Goal: Check status

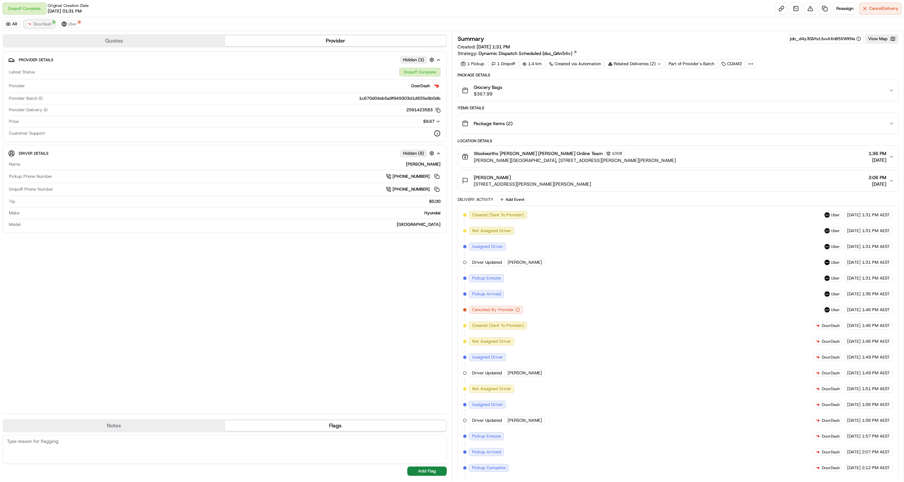
click at [36, 27] on span "DoorDash" at bounding box center [43, 23] width 18 height 5
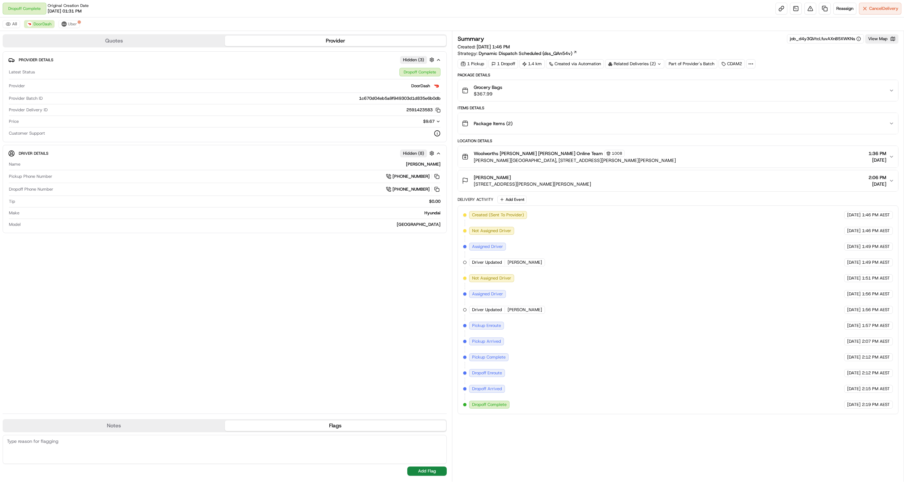
click at [79, 25] on div "All DoorDash Uber" at bounding box center [452, 23] width 904 height 13
click at [70, 23] on span "Uber" at bounding box center [72, 23] width 9 height 5
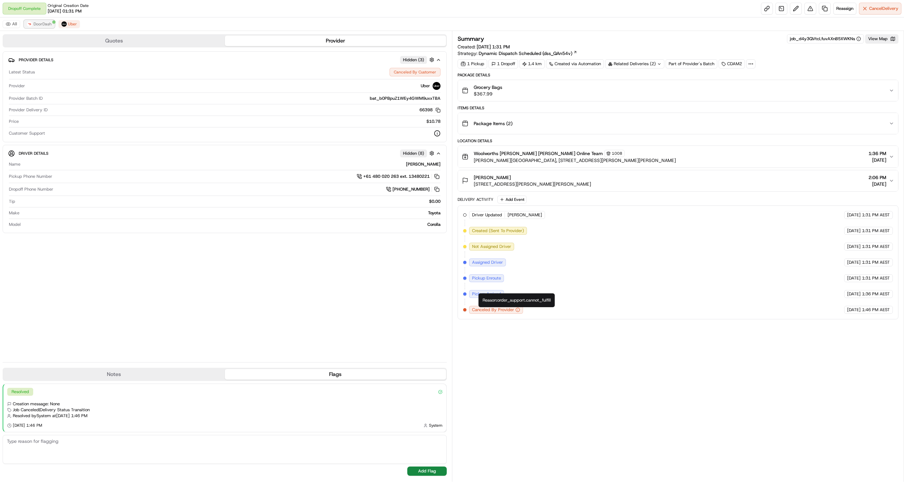
click at [42, 25] on span "DoorDash" at bounding box center [43, 23] width 18 height 5
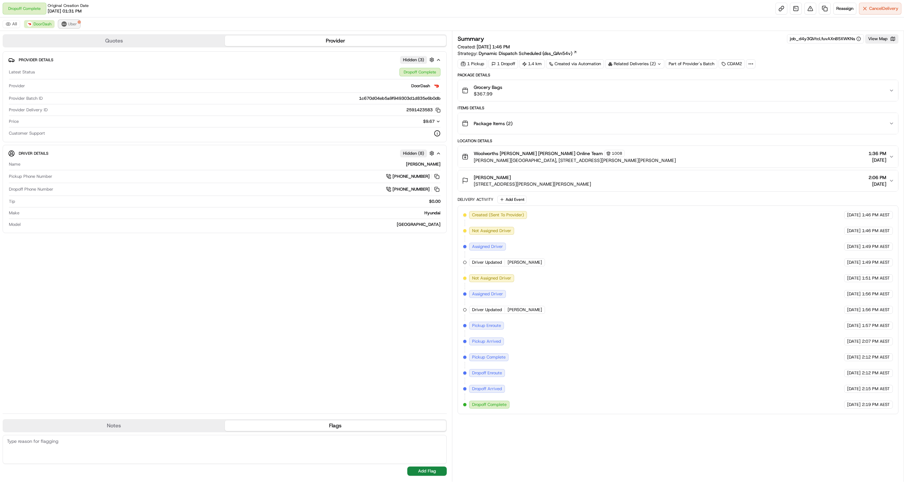
click at [62, 20] on button "Uber" at bounding box center [69, 24] width 21 height 8
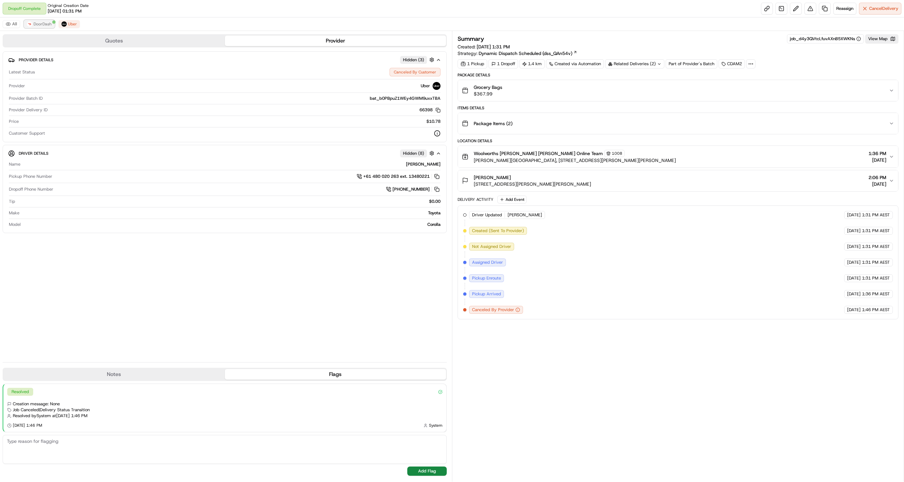
click at [39, 27] on span "DoorDash" at bounding box center [43, 23] width 18 height 5
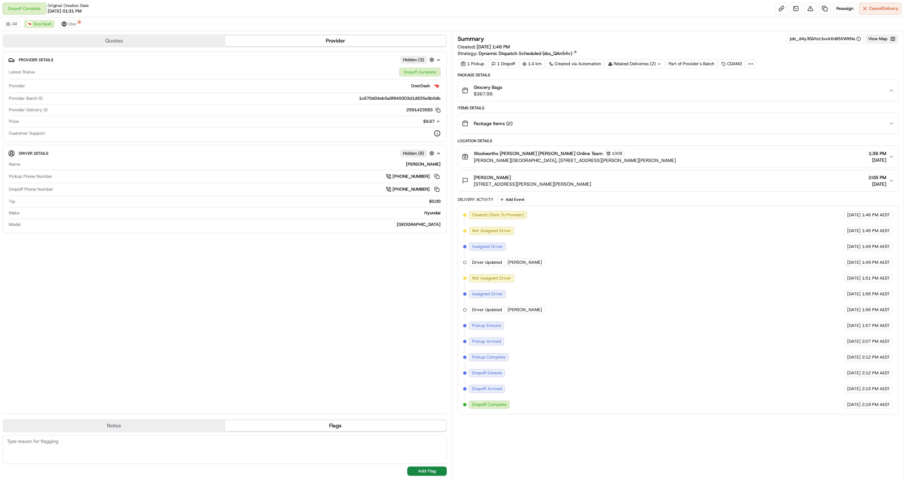
click at [876, 36] on button "View Map" at bounding box center [882, 38] width 33 height 9
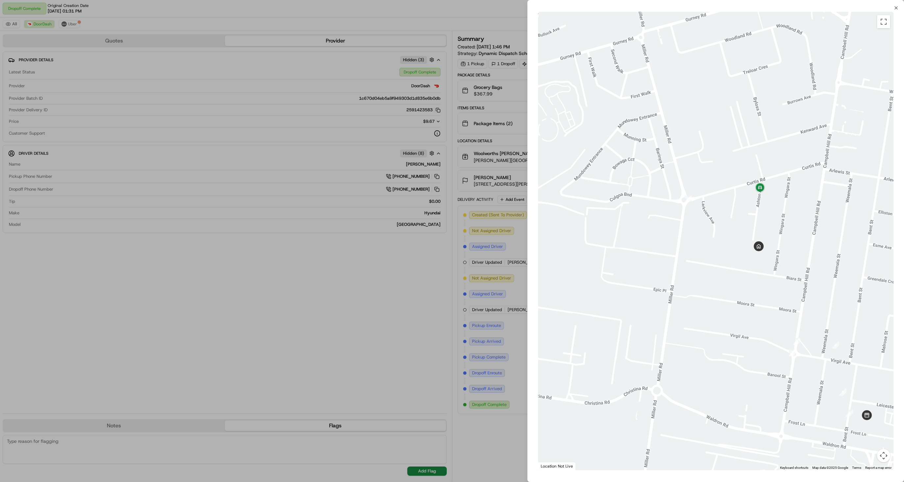
click at [482, 260] on div at bounding box center [452, 241] width 904 height 482
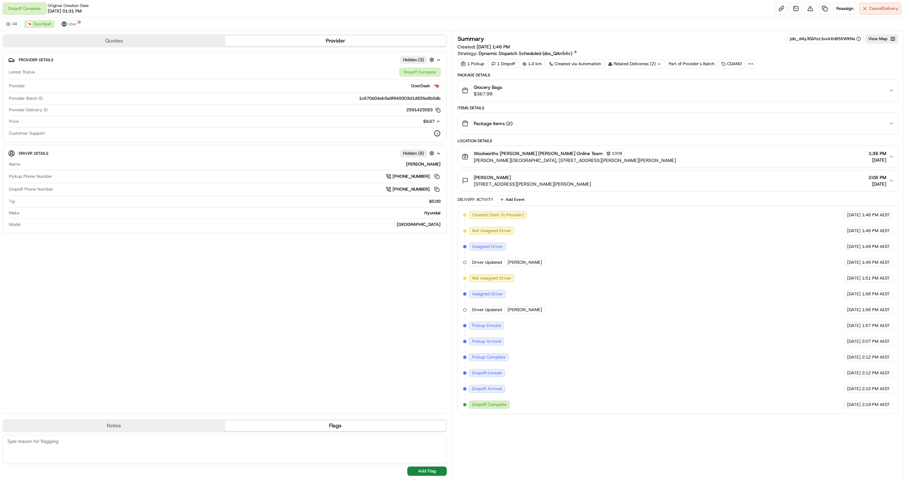
click at [477, 325] on span "Pickup Enroute" at bounding box center [486, 325] width 29 height 6
drag, startPoint x: 477, startPoint y: 325, endPoint x: 549, endPoint y: 399, distance: 102.6
click at [549, 399] on div "Created (Sent To Provider) DoorDash [DATE] 1:46 PM AEST Not Assigned Driver Doo…" at bounding box center [678, 309] width 430 height 197
